Goal: Task Accomplishment & Management: Manage account settings

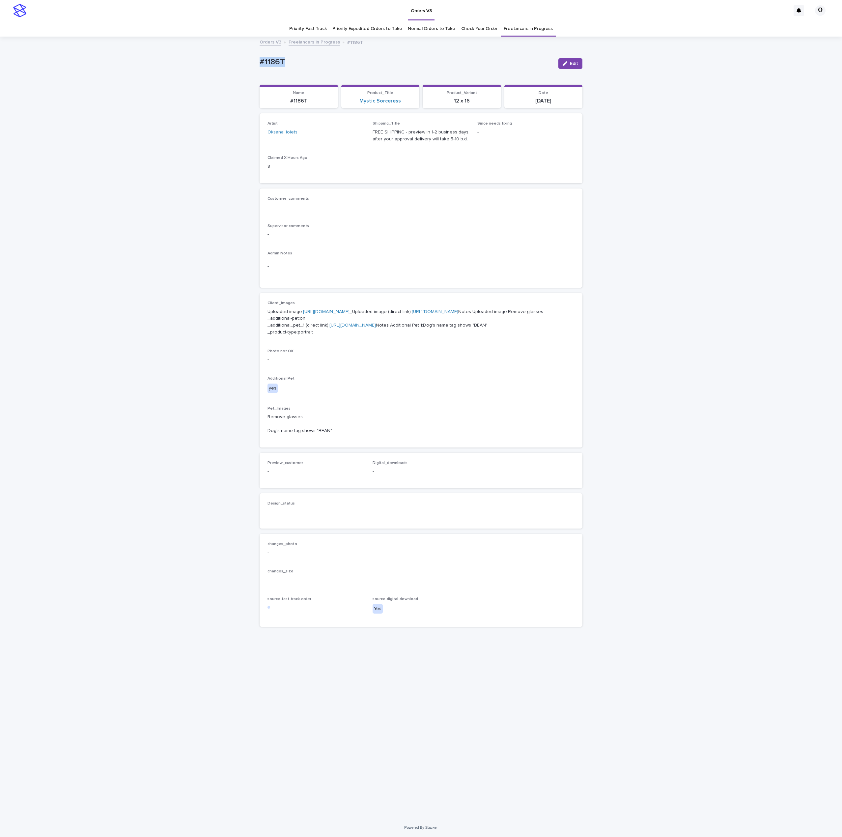
click at [249, 61] on div "Loading... Saving… Loading... Saving… #1186T Edit #1186T Edit Sorry, there was …" at bounding box center [421, 427] width 842 height 781
click at [686, 55] on div "Loading... Saving… Loading... Saving… #1186T Edit #1186T Edit Sorry, there was …" at bounding box center [421, 427] width 842 height 781
drag, startPoint x: 395, startPoint y: 48, endPoint x: 323, endPoint y: 64, distance: 72.8
click at [391, 50] on div "#1186T Edit #1186T Edit Sorry, there was an error saving your record. Please tr…" at bounding box center [421, 334] width 323 height 595
drag, startPoint x: 315, startPoint y: 58, endPoint x: 269, endPoint y: 57, distance: 45.5
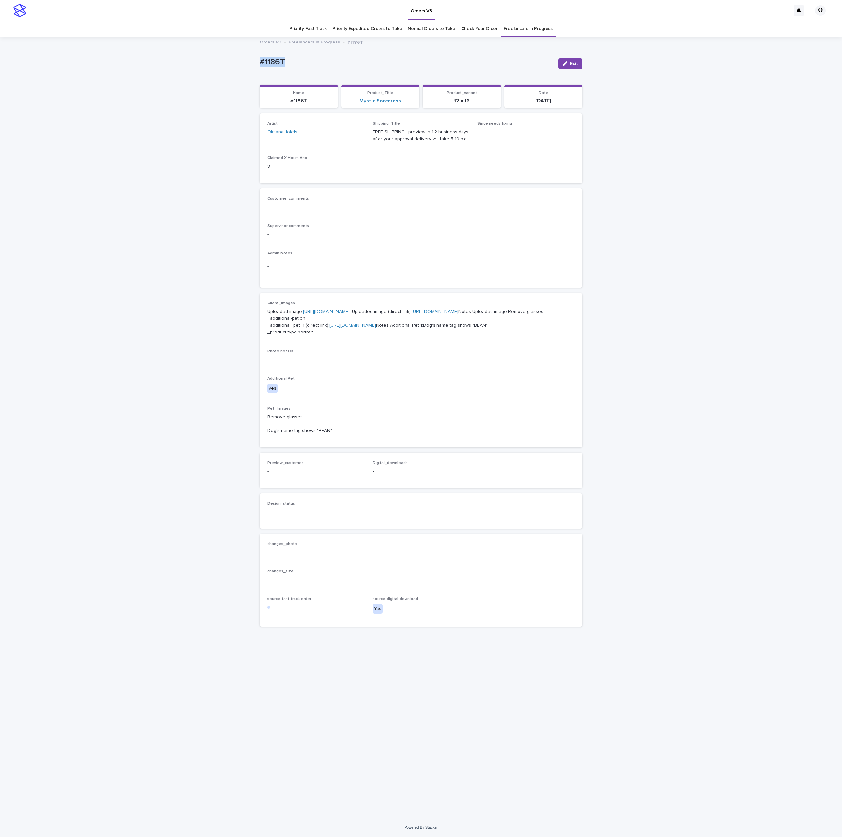
click at [246, 56] on div "Loading... Saving… Loading... Saving… #1186T Edit #1186T Edit Sorry, there was …" at bounding box center [421, 427] width 842 height 781
copy p "#1186T"
click at [362, 202] on div "Customer_comments -" at bounding box center [420, 205] width 307 height 19
click at [571, 63] on span "Edit" at bounding box center [574, 63] width 8 height 5
click at [289, 485] on button "Add" at bounding box center [283, 479] width 32 height 11
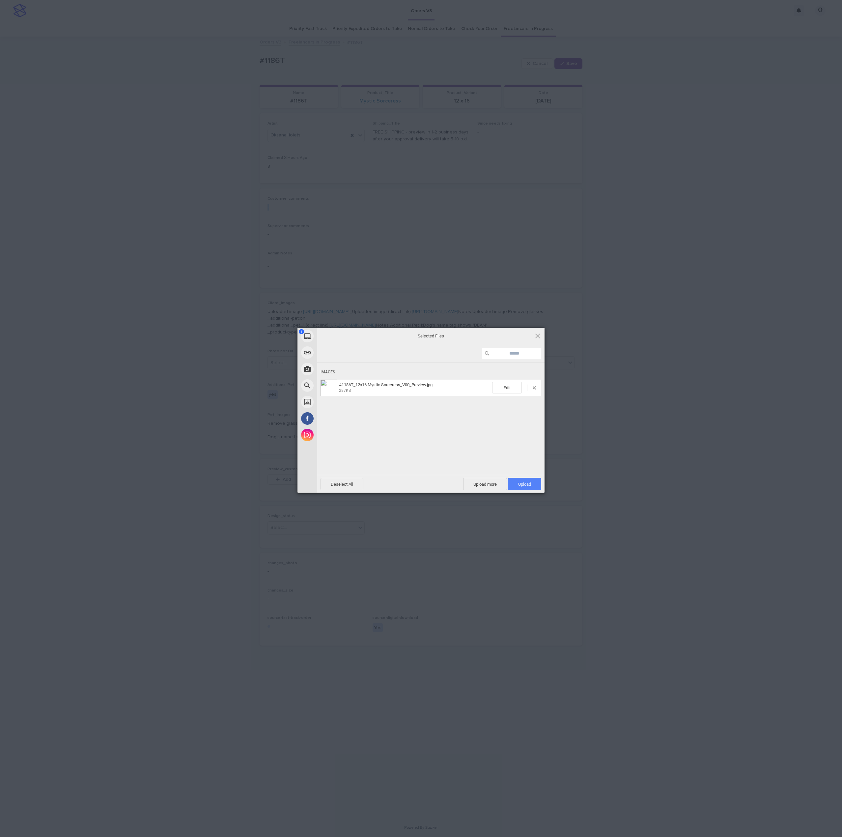
click at [521, 482] on span "Upload 1" at bounding box center [524, 484] width 13 height 5
drag, startPoint x: 697, startPoint y: 407, endPoint x: 690, endPoint y: 407, distance: 6.6
click at [695, 407] on div "My Device Link (URL) Take Photo Web Search Unsplash Facebook Instagram Uploaded…" at bounding box center [421, 418] width 842 height 837
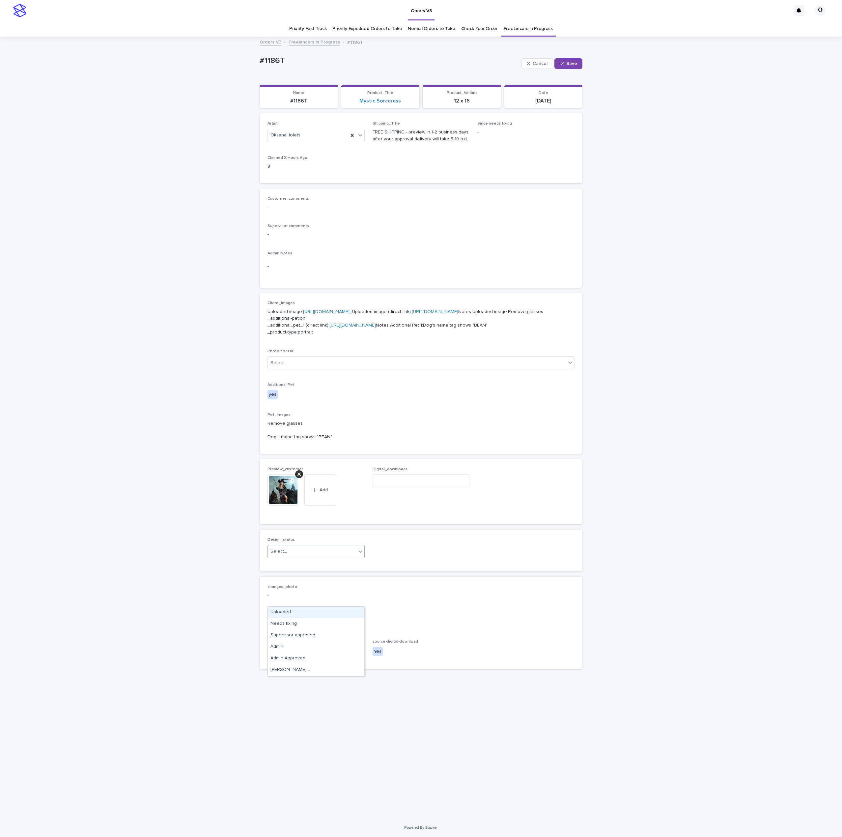
click at [317, 557] on div "Select..." at bounding box center [312, 551] width 88 height 11
click at [307, 610] on div "Uploaded" at bounding box center [316, 612] width 97 height 12
click at [580, 62] on button "Save" at bounding box center [568, 63] width 28 height 11
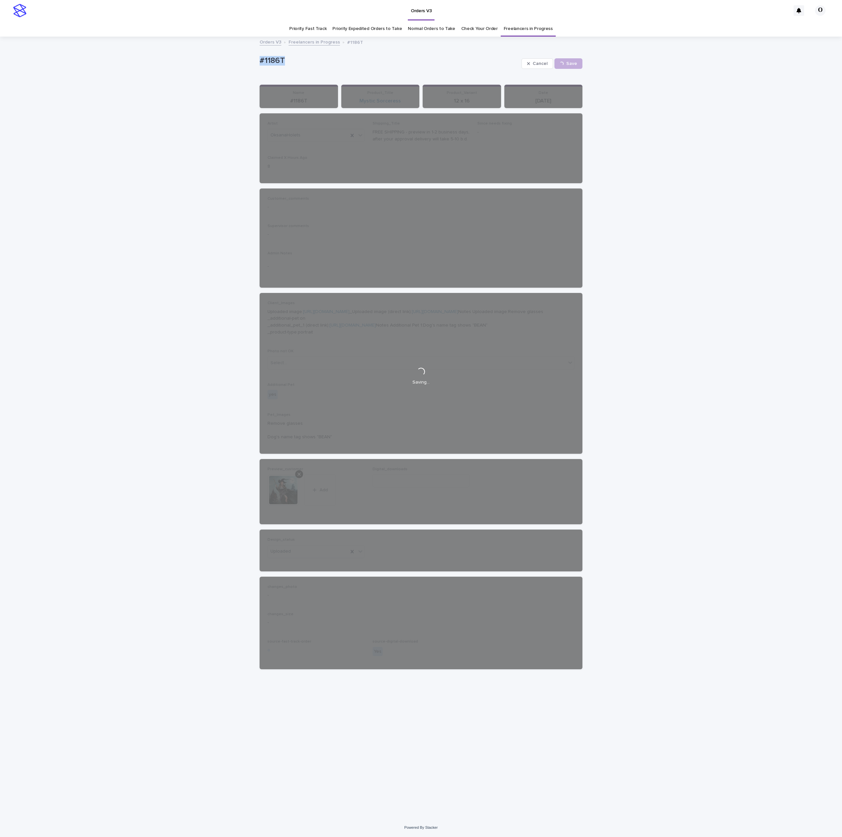
drag, startPoint x: 307, startPoint y: 61, endPoint x: 253, endPoint y: 62, distance: 54.0
click at [249, 62] on div "Loading... Saving… Loading... Saving… #1186T Cancel Save #1186T Cancel Loading.…" at bounding box center [421, 427] width 842 height 781
drag, startPoint x: 264, startPoint y: 61, endPoint x: 266, endPoint y: 63, distance: 3.4
copy p "#1186T"
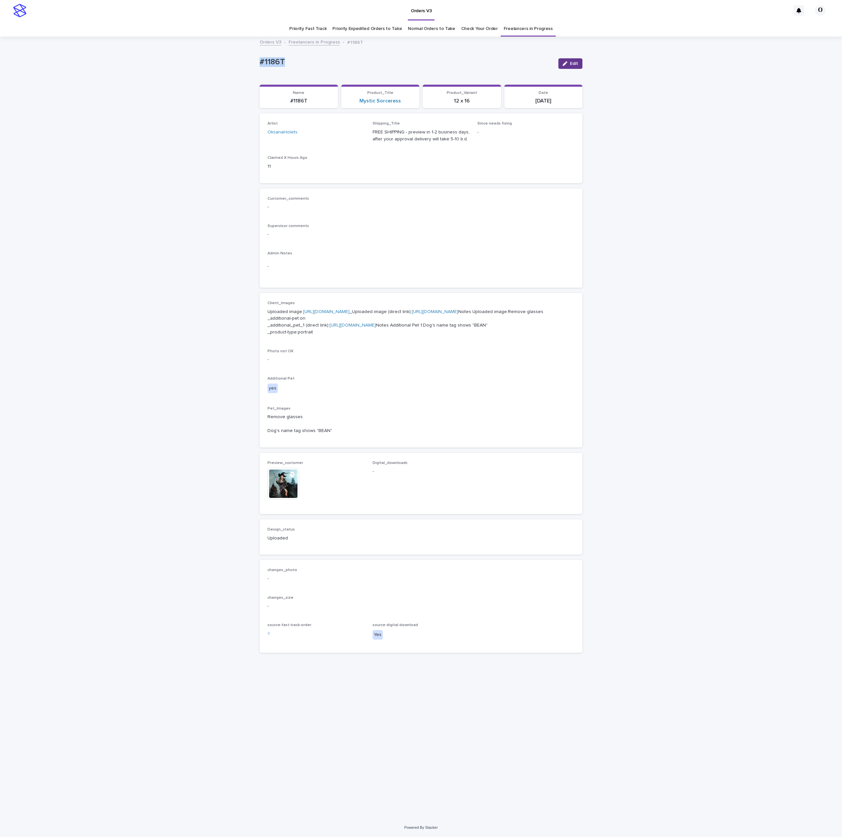
click at [577, 63] on span "Edit" at bounding box center [574, 63] width 8 height 5
click at [402, 487] on input at bounding box center [421, 480] width 97 height 13
paste input "**********"
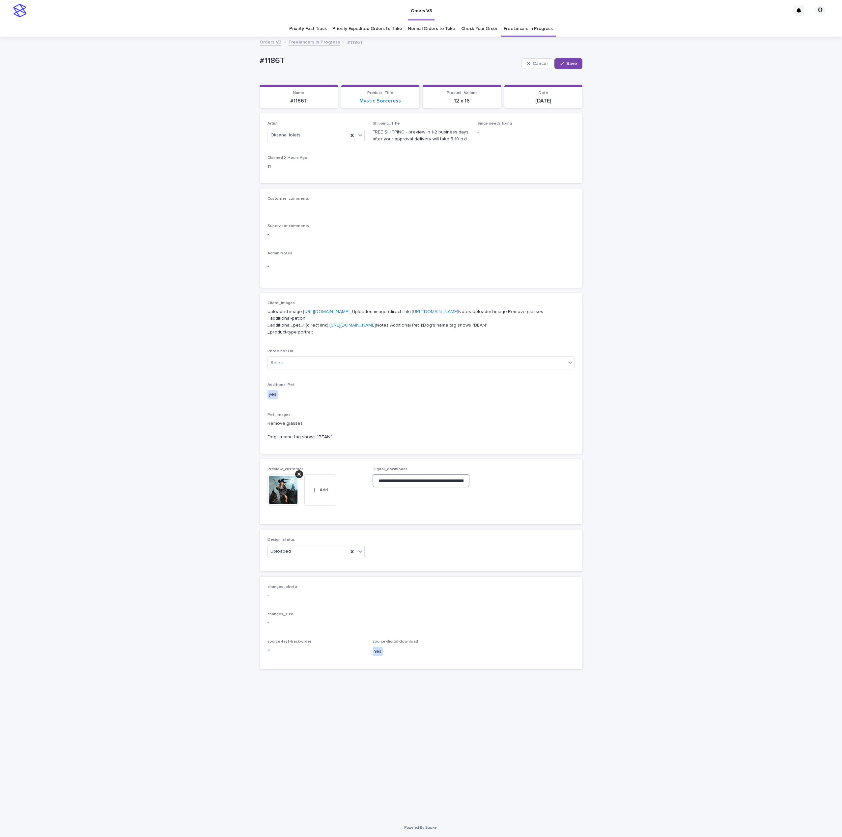
scroll to position [0, 102]
type input "**********"
click at [571, 65] on span "Save" at bounding box center [571, 63] width 11 height 5
